Goal: Task Accomplishment & Management: Manage account settings

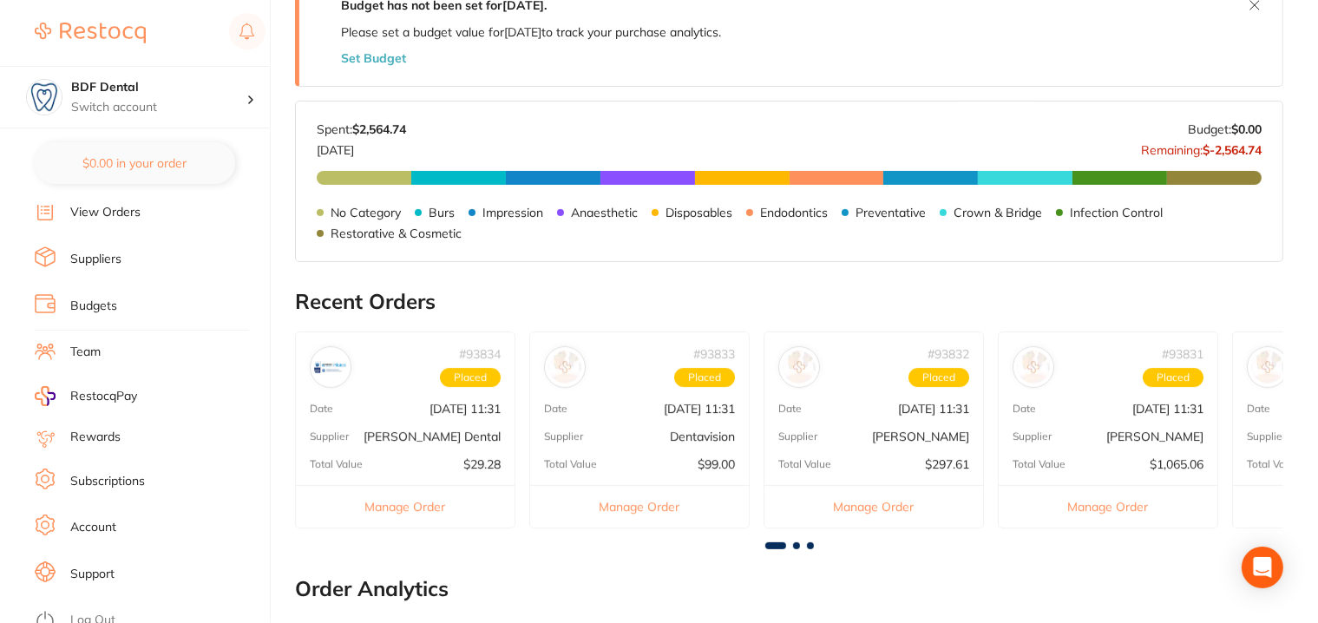
scroll to position [434, 0]
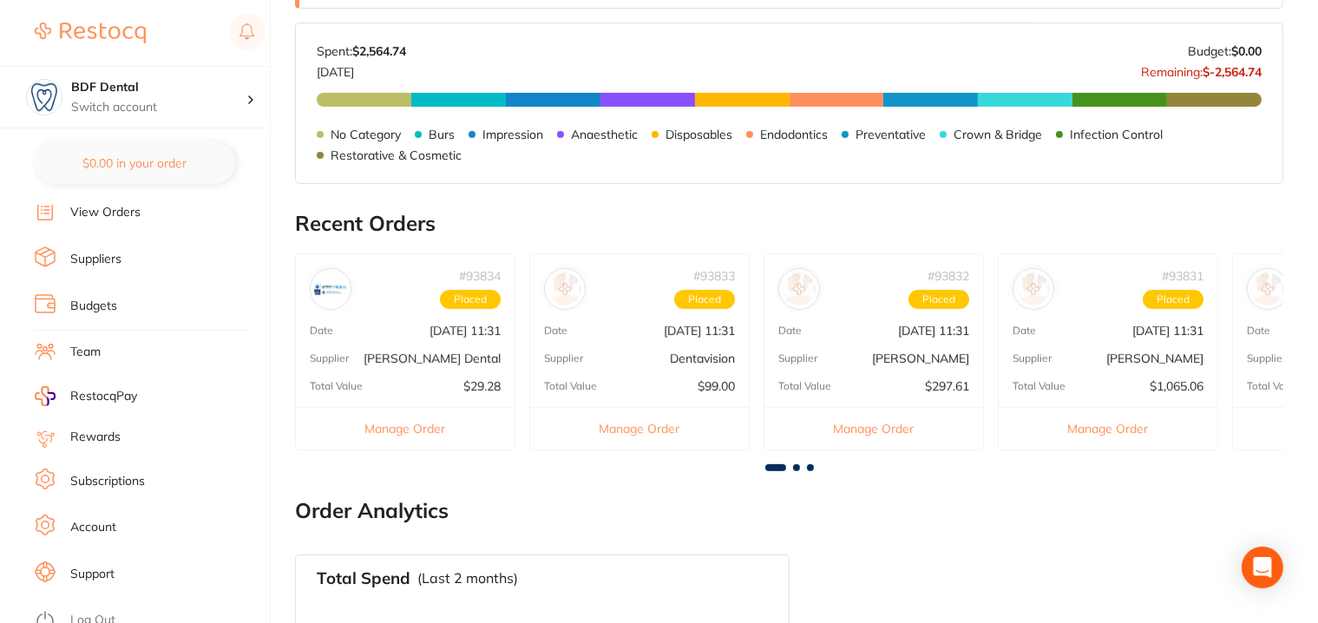
click at [86, 612] on link "Log Out" at bounding box center [92, 620] width 45 height 17
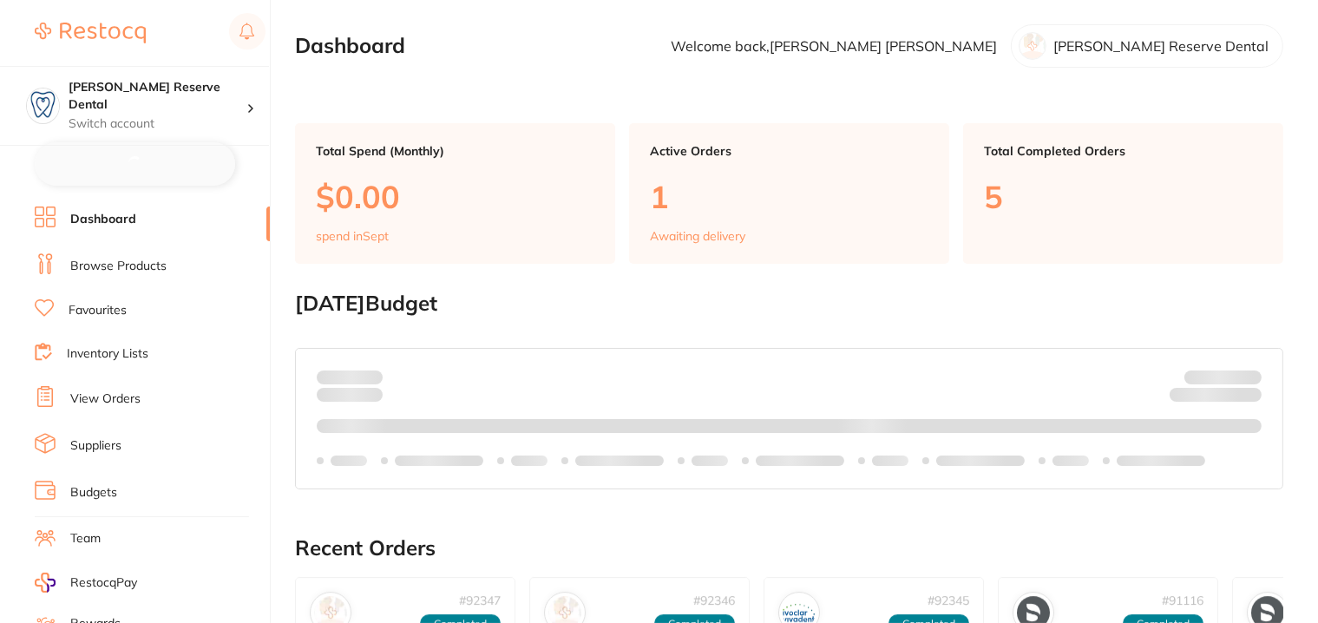
checkbox input "false"
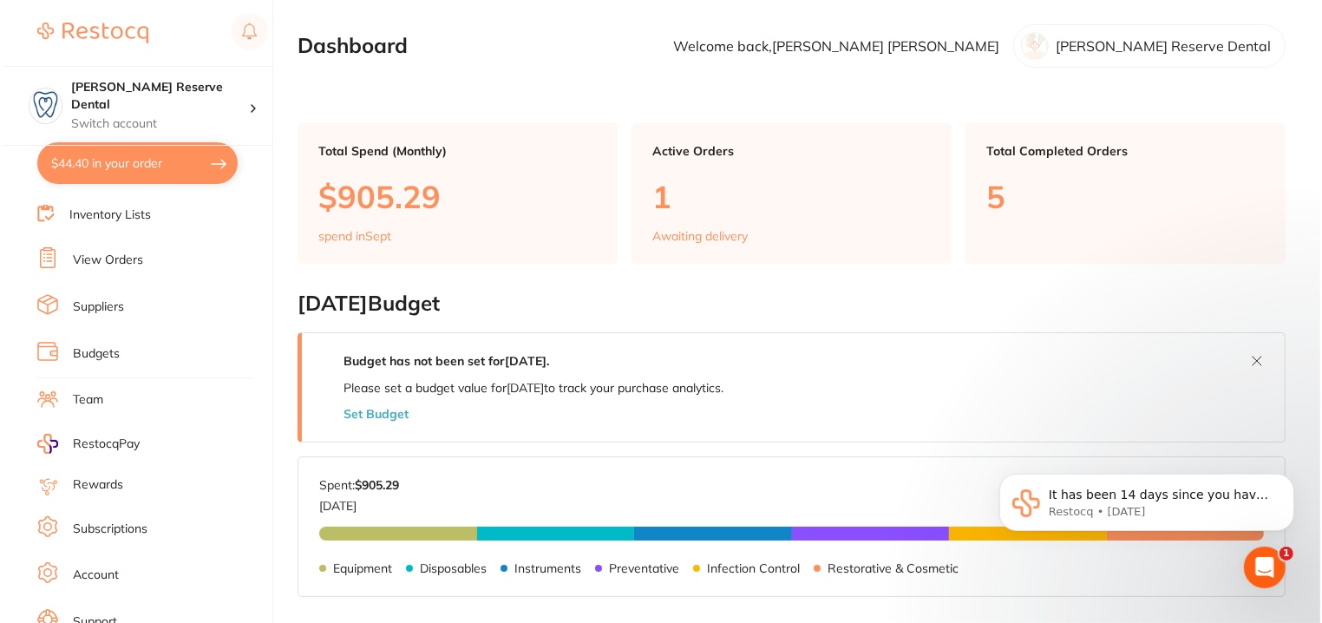
scroll to position [185, 0]
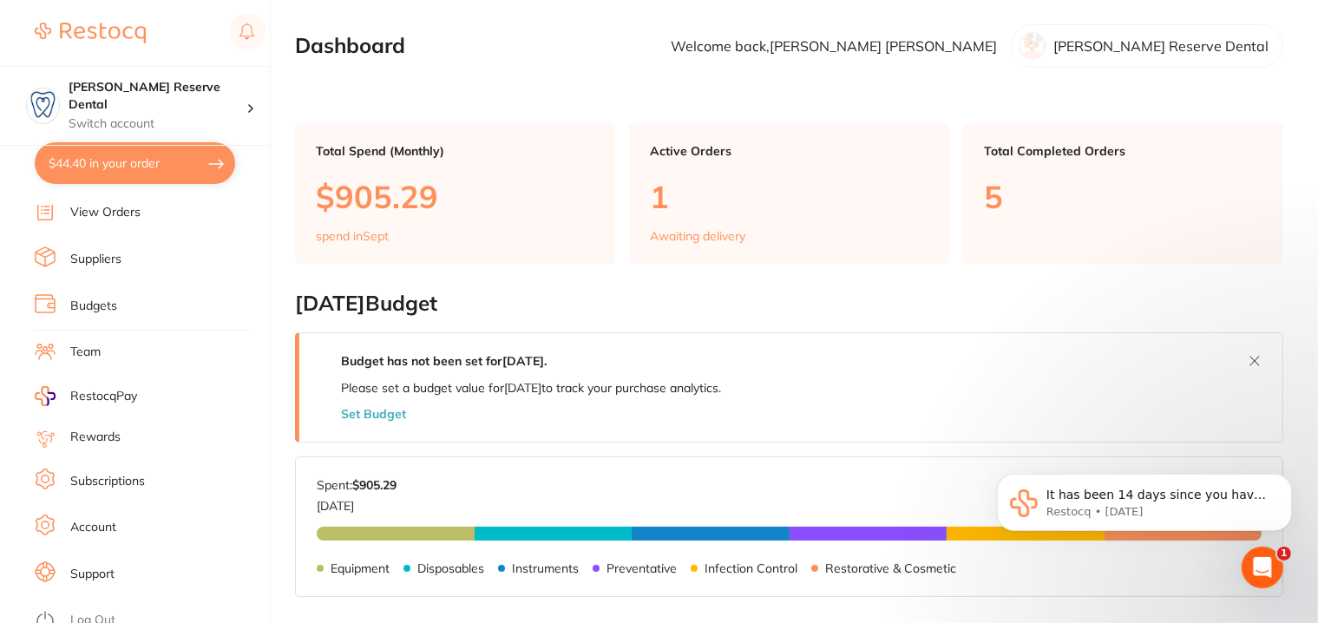
click at [85, 612] on link "Log Out" at bounding box center [92, 620] width 45 height 17
